Goal: Task Accomplishment & Management: Use online tool/utility

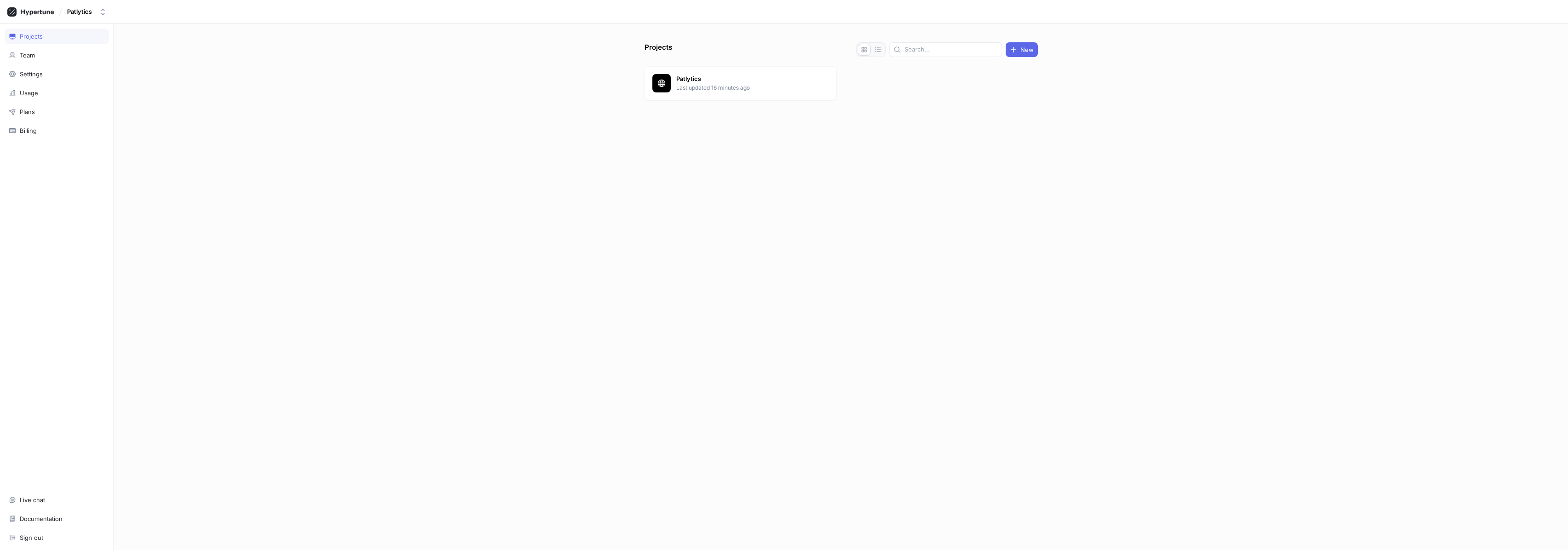
click at [630, 91] on div "Projects New Patlytics Last updated 16 minutes ago" at bounding box center [841, 287] width 1454 height 526
click at [705, 69] on div "Patlytics Last updated 16 minutes ago" at bounding box center [741, 83] width 192 height 34
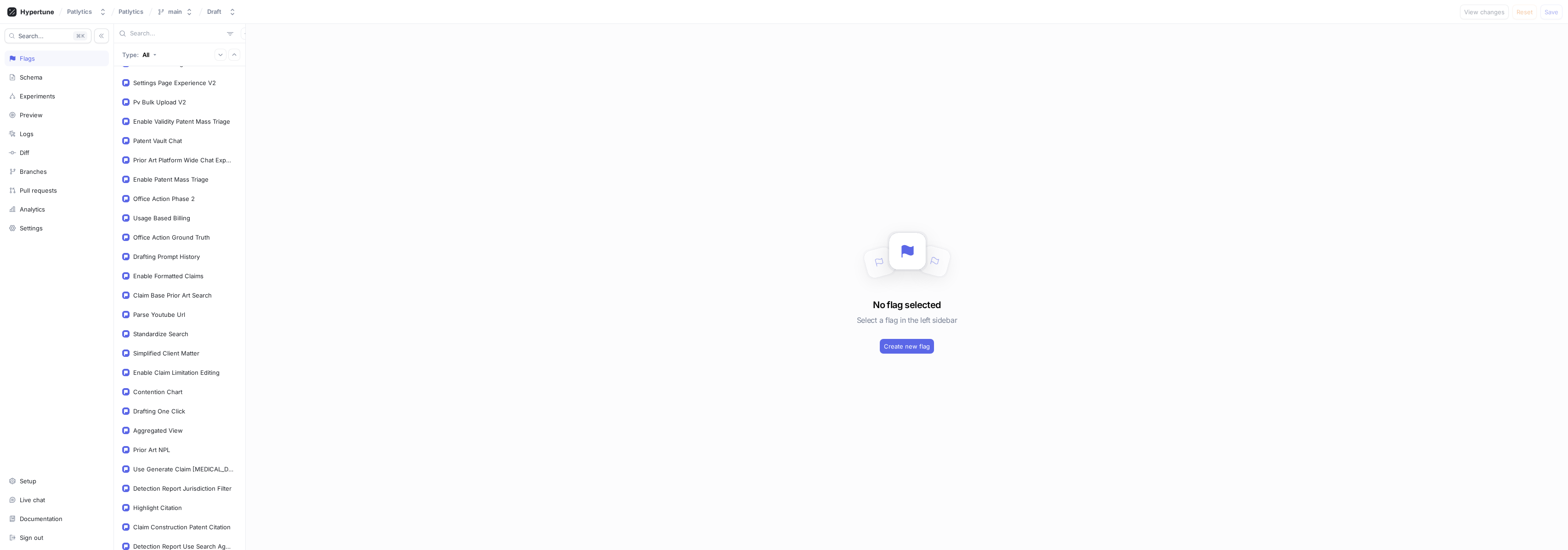
scroll to position [438, 0]
click at [202, 206] on div "Claim Chart Platform Wide Chat" at bounding box center [178, 204] width 90 height 8
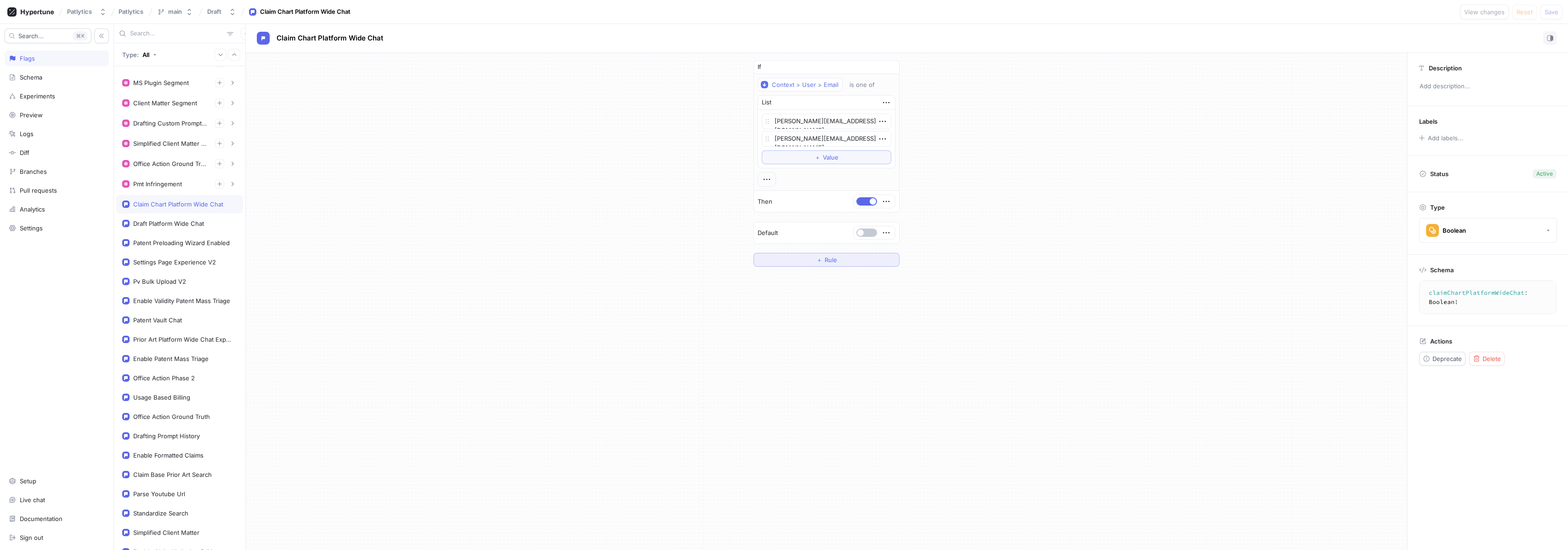
click at [802, 257] on button "＋ Rule" at bounding box center [826, 260] width 146 height 14
type textarea "x"
click at [798, 246] on div "Select variable..." at bounding box center [784, 246] width 47 height 8
type input "d"
type input "env"
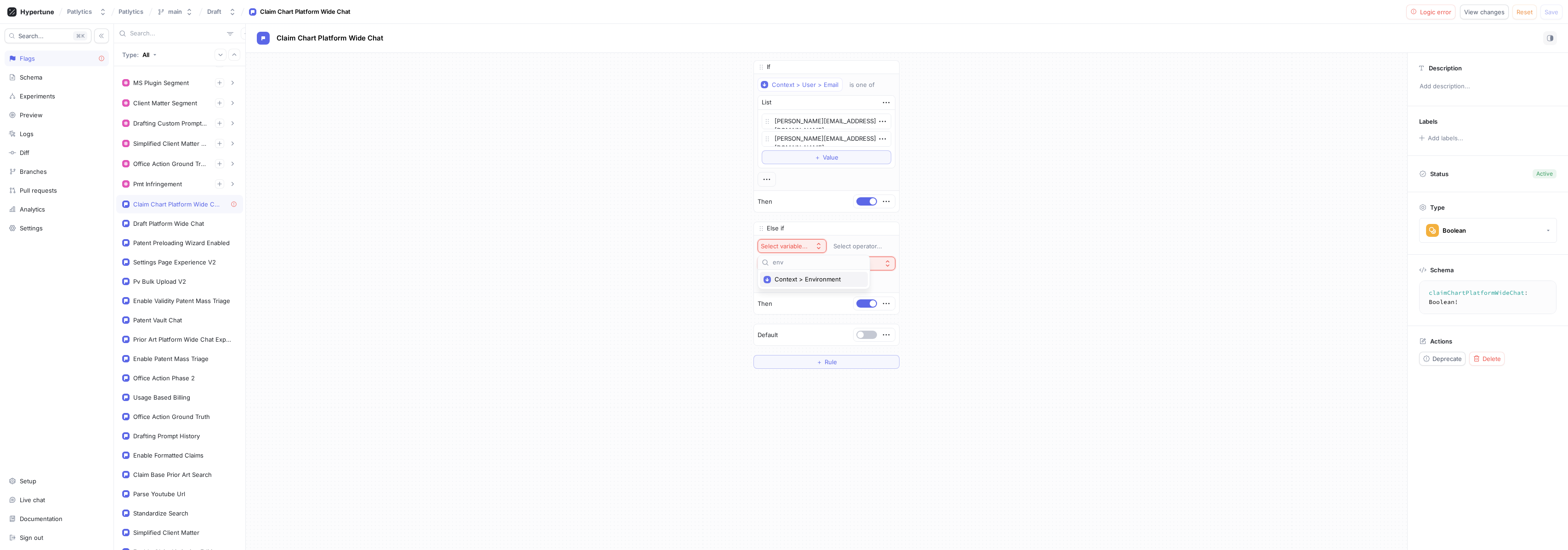
click at [820, 280] on span "Context > Environment" at bounding box center [817, 279] width 85 height 8
click at [825, 287] on div "Development" at bounding box center [812, 282] width 101 height 13
click at [937, 274] on div "If Context > User > Email is one of List [PERSON_NAME][EMAIL_ADDRESS][DOMAIN_NA…" at bounding box center [826, 234] width 1162 height 363
click at [986, 246] on div "If Context > User > Email is one of List [PERSON_NAME][EMAIL_ADDRESS][DOMAIN_NA…" at bounding box center [826, 234] width 1162 height 363
click at [1553, 9] on span "Save" at bounding box center [1552, 12] width 14 height 6
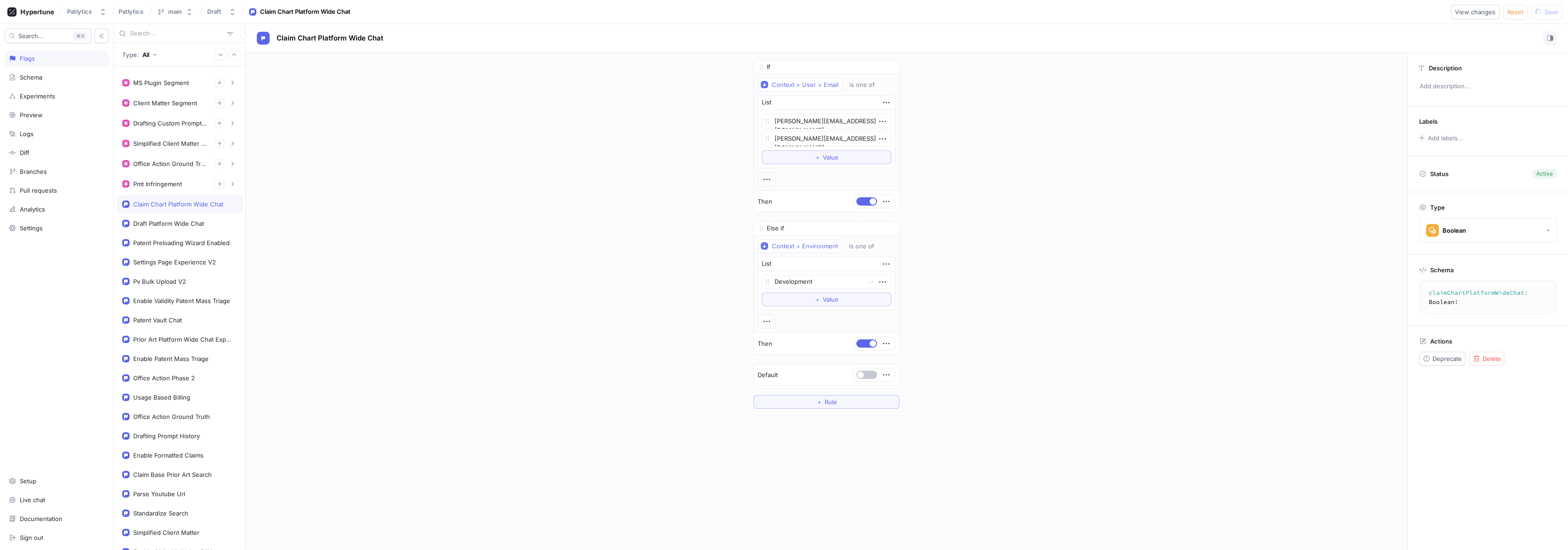
click at [1092, 159] on div "If Context > User > Email is one of List [PERSON_NAME][EMAIL_ADDRESS][DOMAIN_NA…" at bounding box center [826, 234] width 1162 height 363
click at [1089, 175] on div "If Context > User > Email is one of List [PERSON_NAME][EMAIL_ADDRESS][DOMAIN_NA…" at bounding box center [826, 234] width 1162 height 363
click at [1147, 62] on div "If Context > User > Email is one of List [PERSON_NAME][EMAIL_ADDRESS][DOMAIN_NA…" at bounding box center [826, 234] width 1162 height 363
type textarea "x"
